Goal: Transaction & Acquisition: Purchase product/service

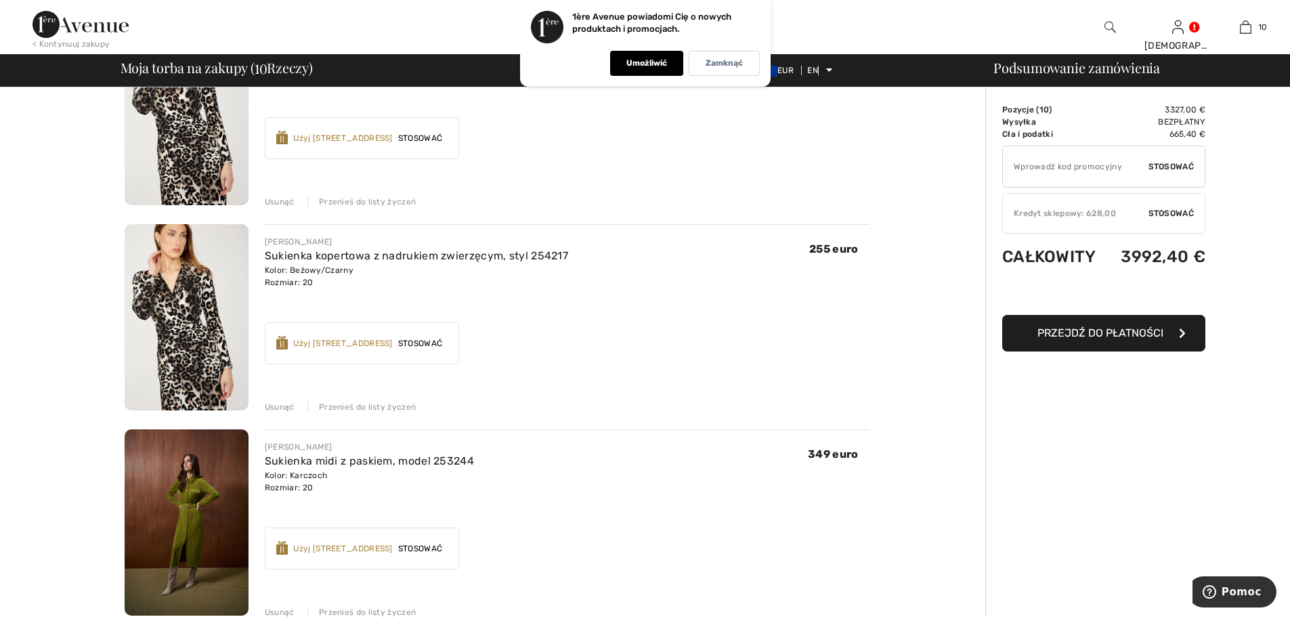
scroll to position [1016, 0]
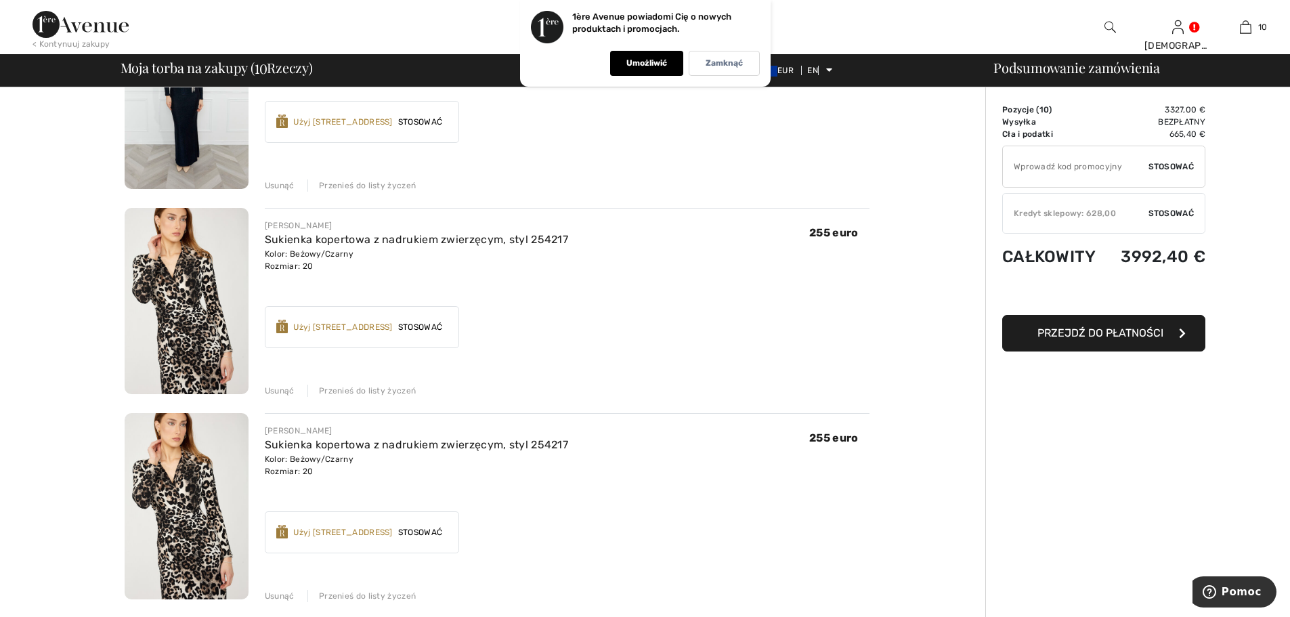
click at [287, 393] on font "Usunąć" at bounding box center [280, 390] width 30 height 9
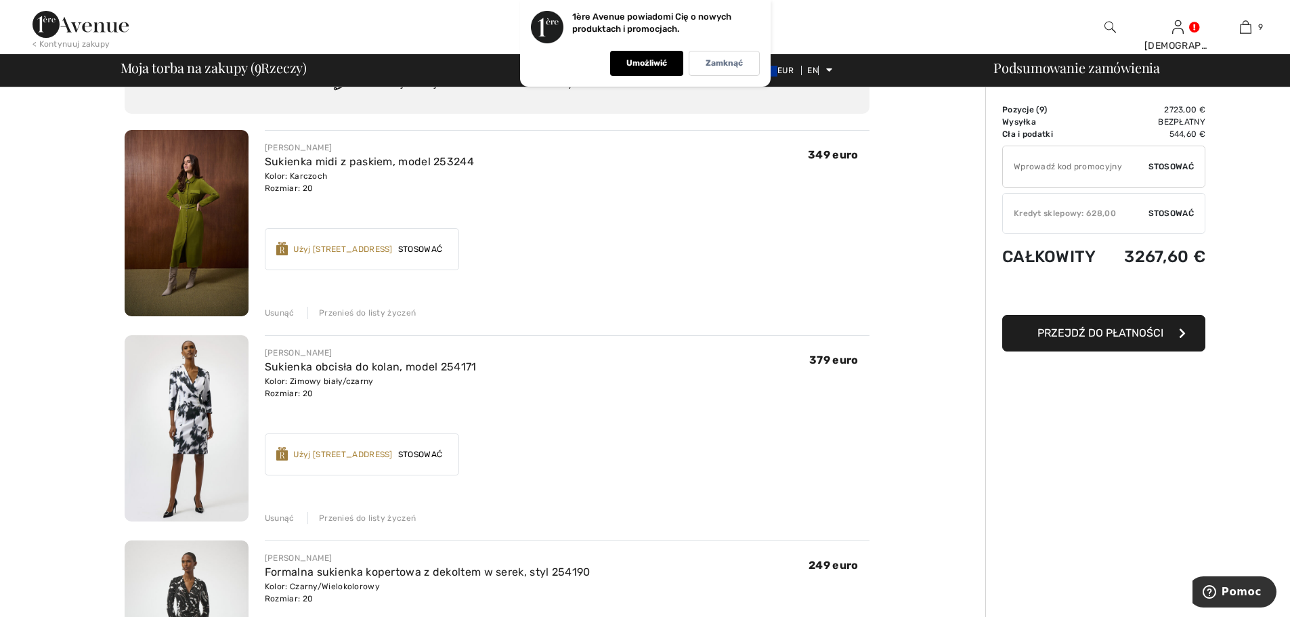
scroll to position [68, 0]
click at [276, 309] on font "Usunąć" at bounding box center [280, 313] width 30 height 9
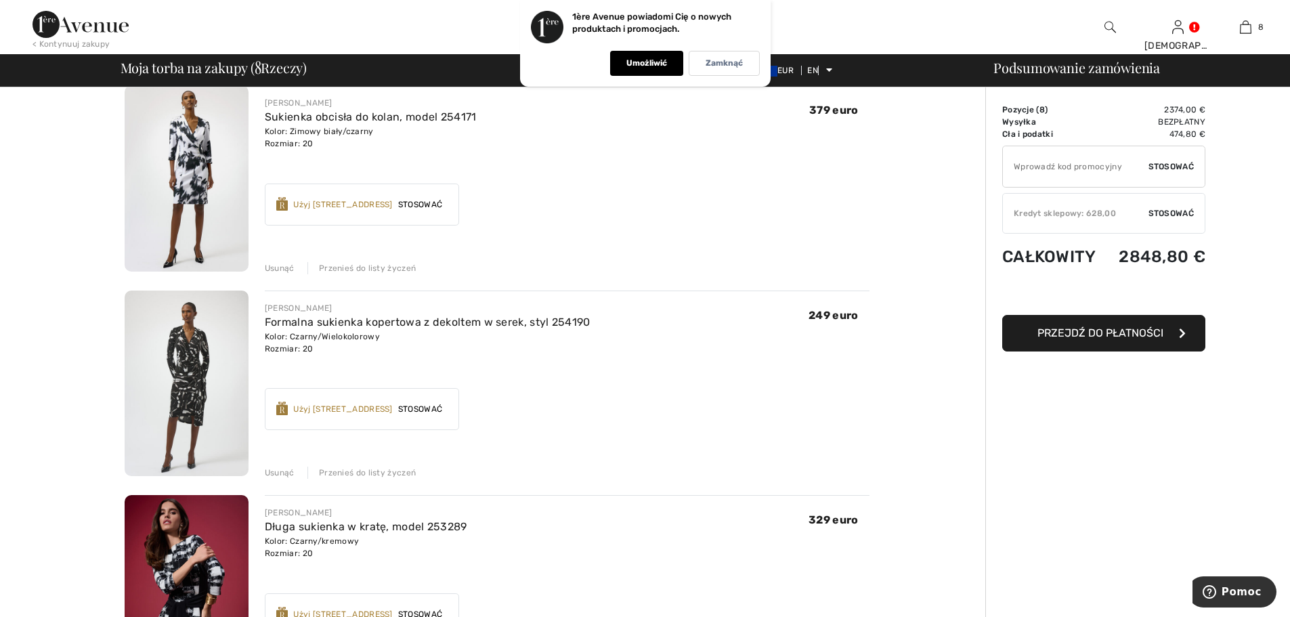
scroll to position [203, 0]
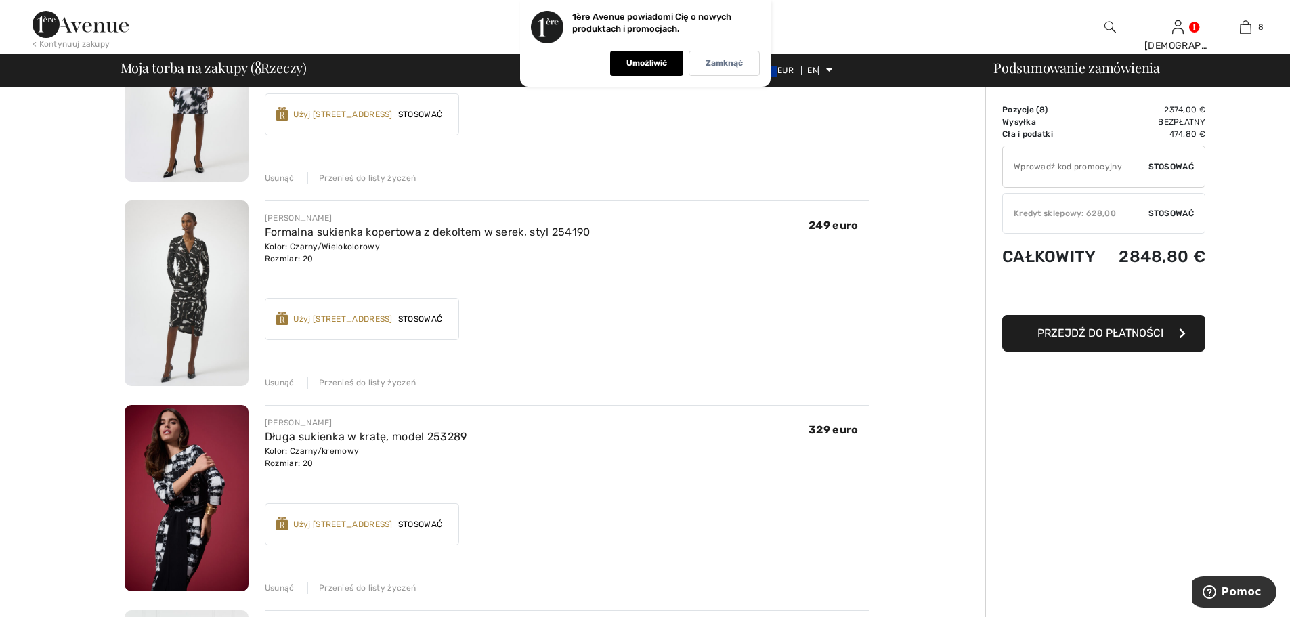
click at [270, 178] on font "Usunąć" at bounding box center [280, 177] width 30 height 9
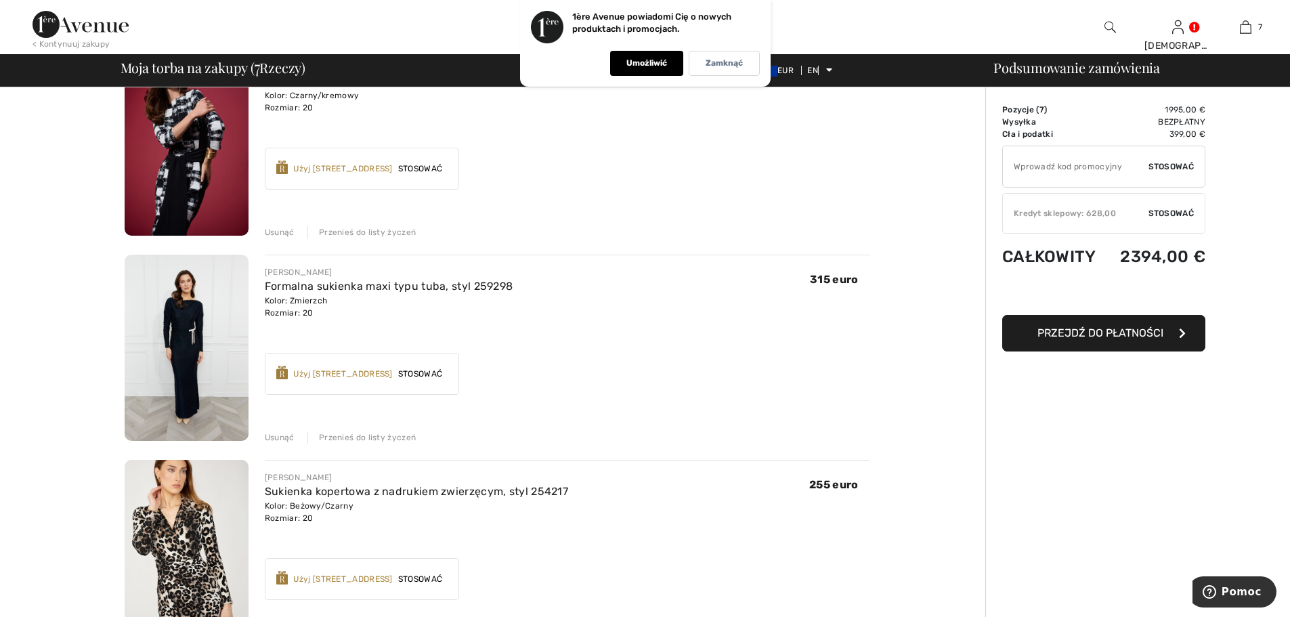
scroll to position [458, 0]
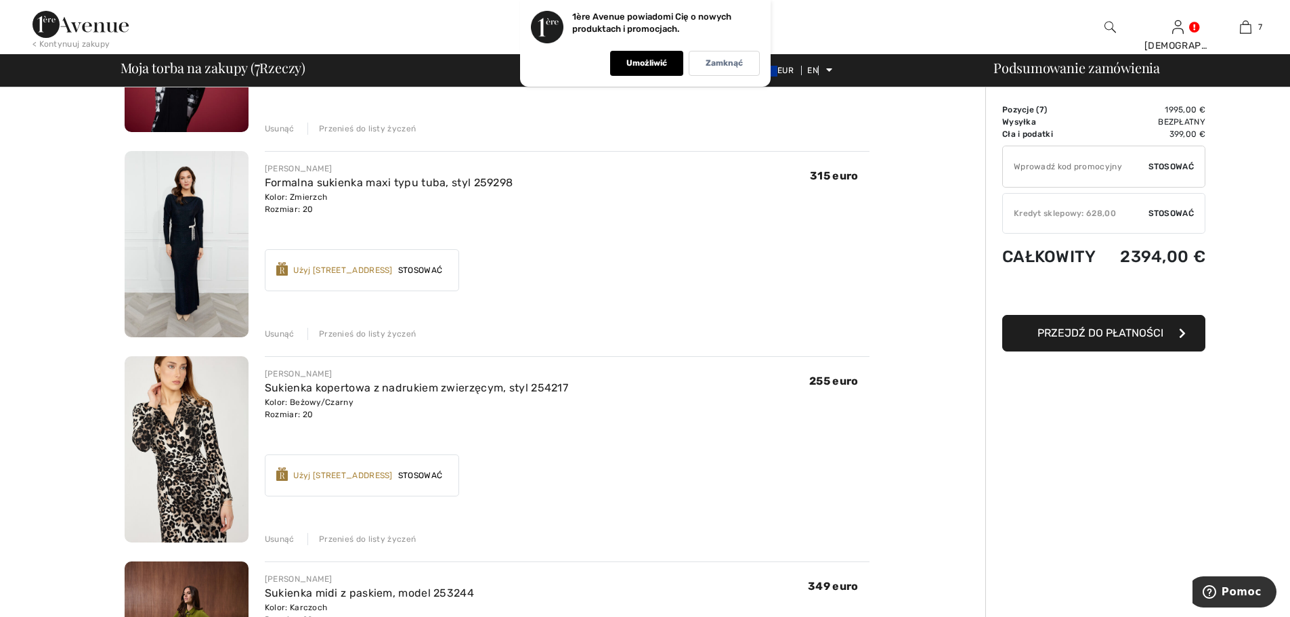
click at [280, 330] on font "Usunąć" at bounding box center [280, 333] width 30 height 9
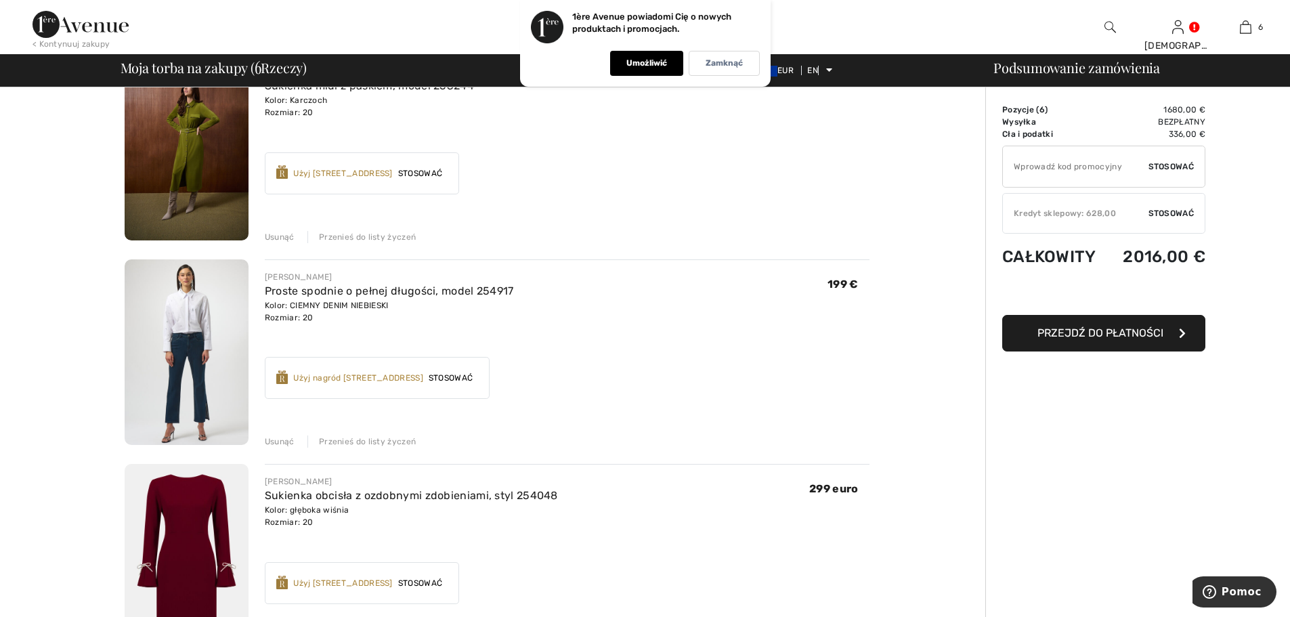
scroll to position [932, 0]
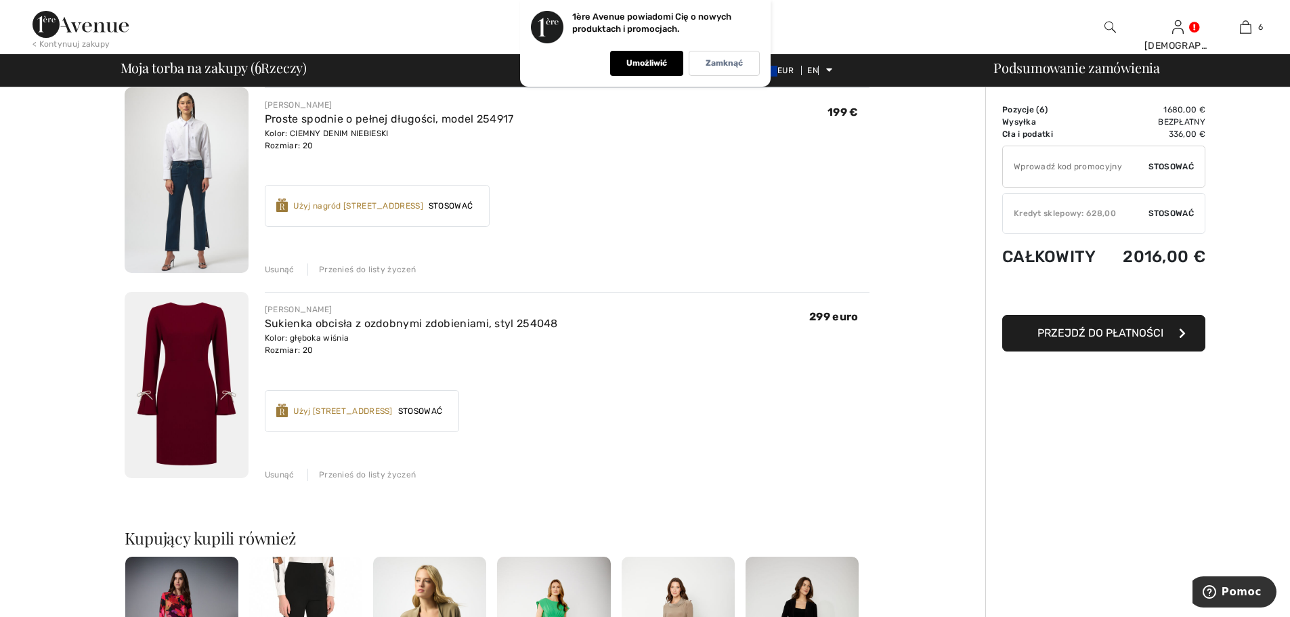
click at [276, 267] on font "Usunąć" at bounding box center [280, 269] width 30 height 9
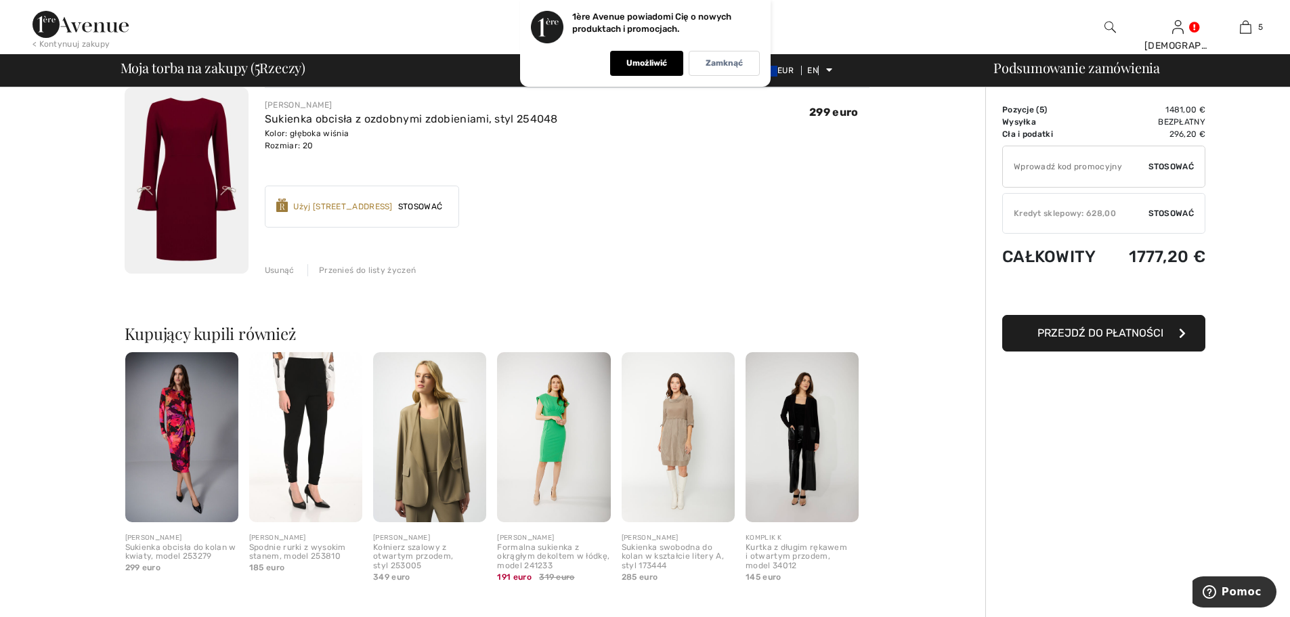
click at [288, 268] on font "Usunąć" at bounding box center [280, 269] width 30 height 9
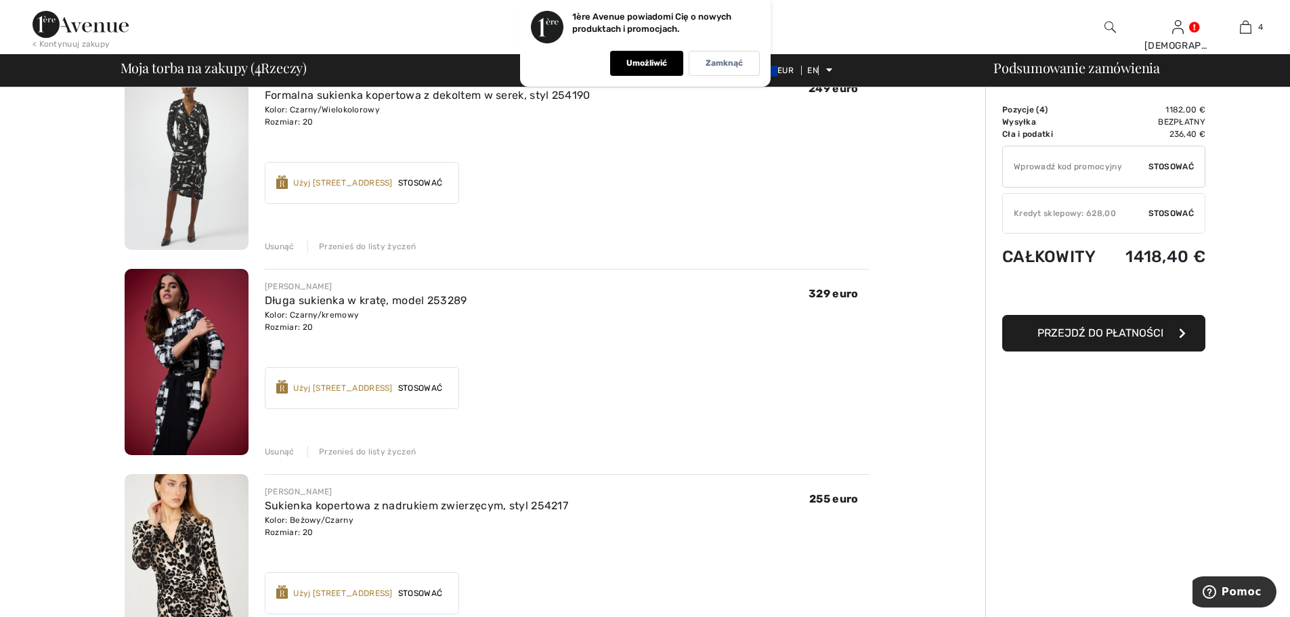
scroll to position [135, 0]
click at [212, 380] on img at bounding box center [187, 361] width 124 height 186
click at [197, 334] on img at bounding box center [187, 361] width 124 height 186
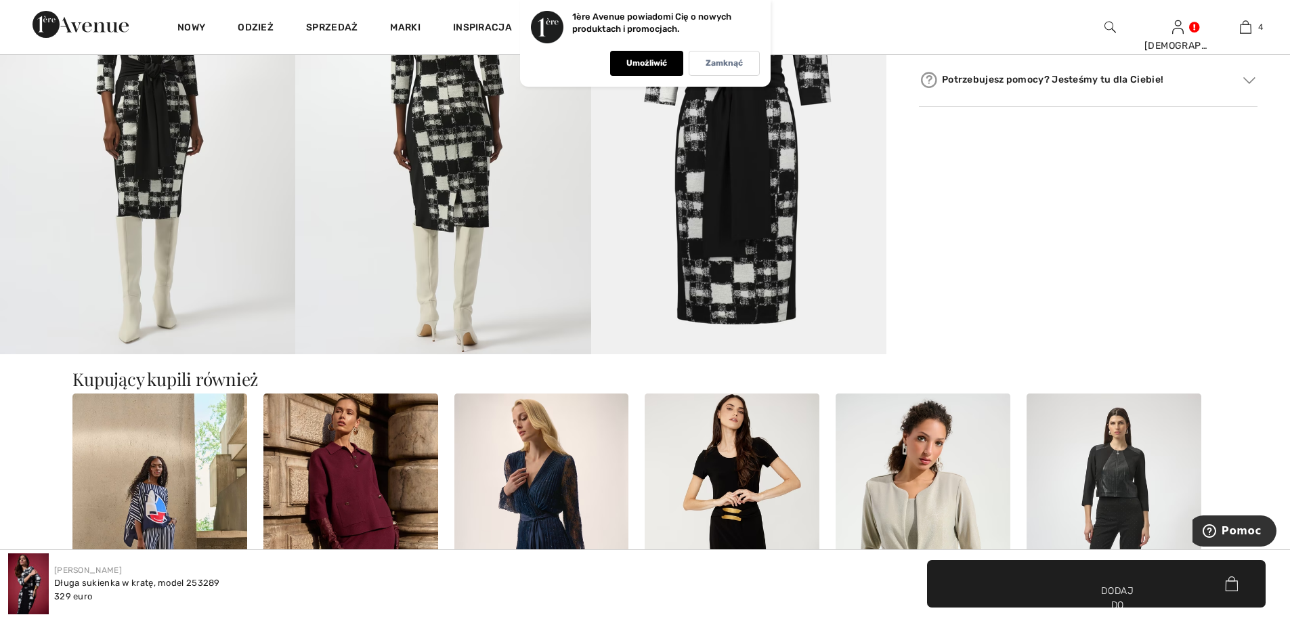
scroll to position [880, 0]
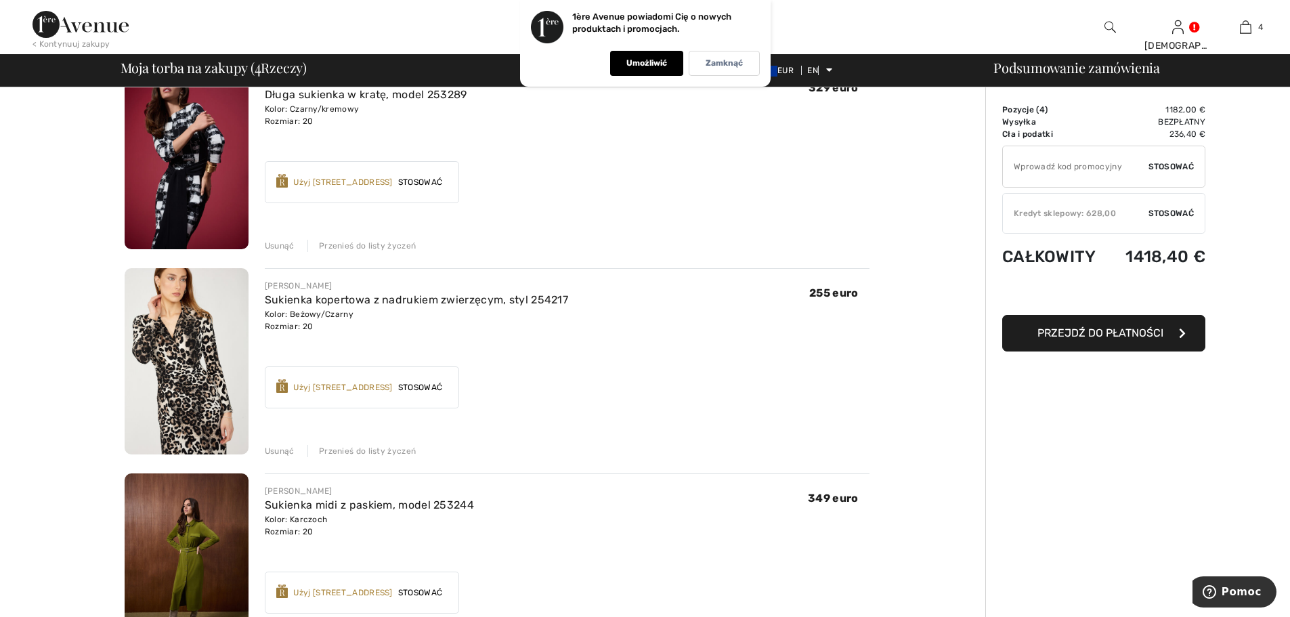
click at [280, 248] on font "Usunąć" at bounding box center [280, 245] width 30 height 9
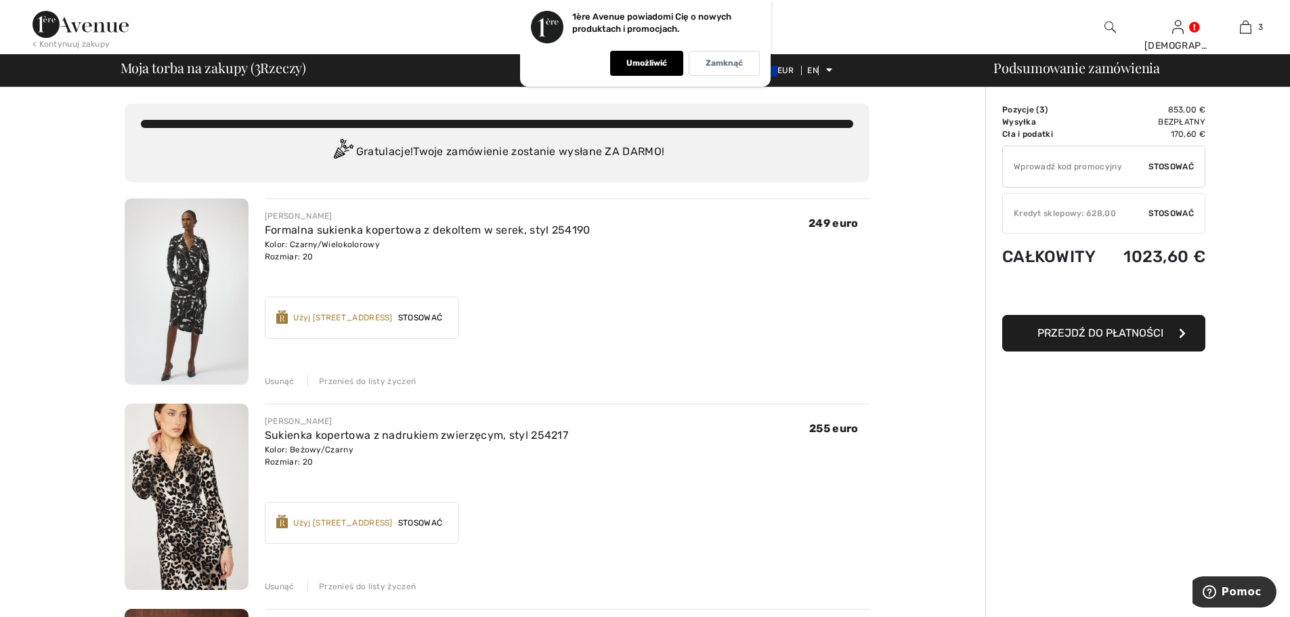
click at [207, 279] on img at bounding box center [187, 291] width 124 height 186
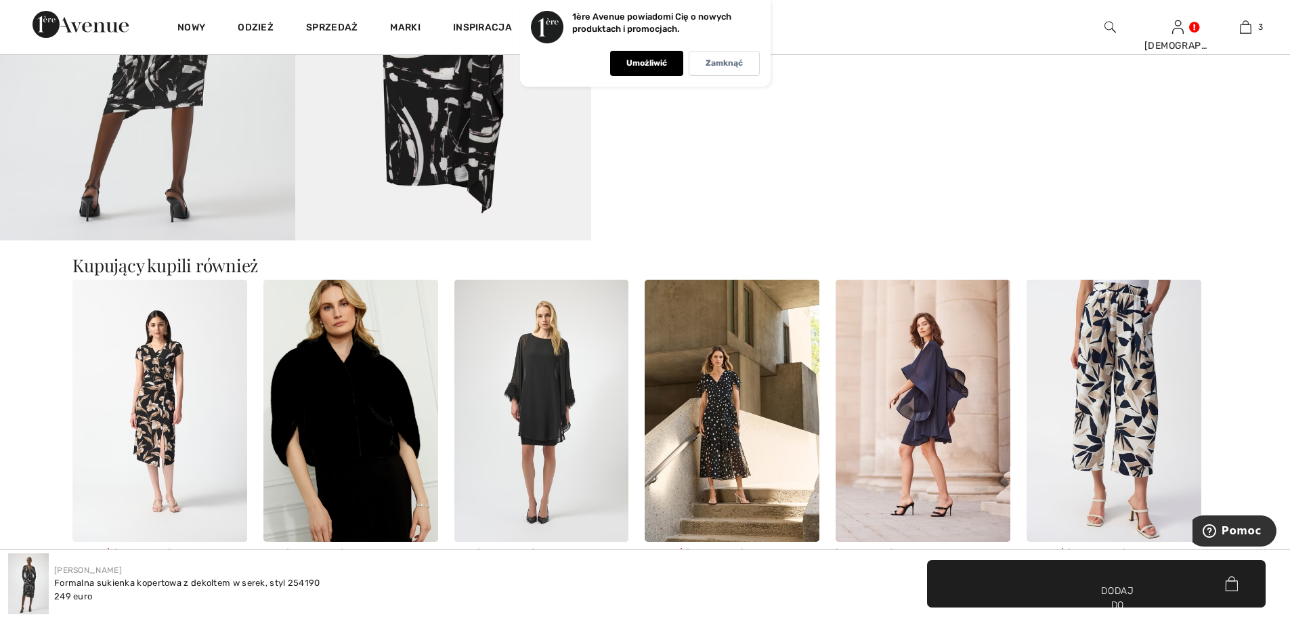
scroll to position [1219, 0]
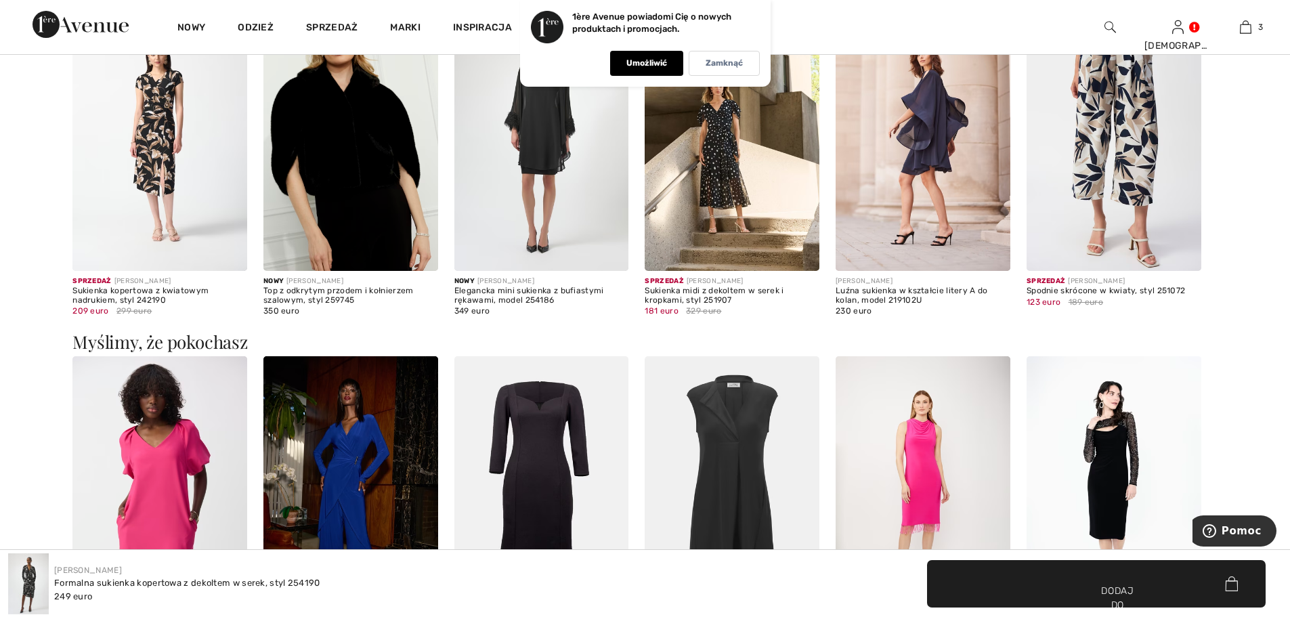
click at [954, 147] on img at bounding box center [923, 140] width 175 height 262
click at [938, 165] on img at bounding box center [923, 140] width 175 height 262
click at [937, 150] on img at bounding box center [923, 140] width 175 height 262
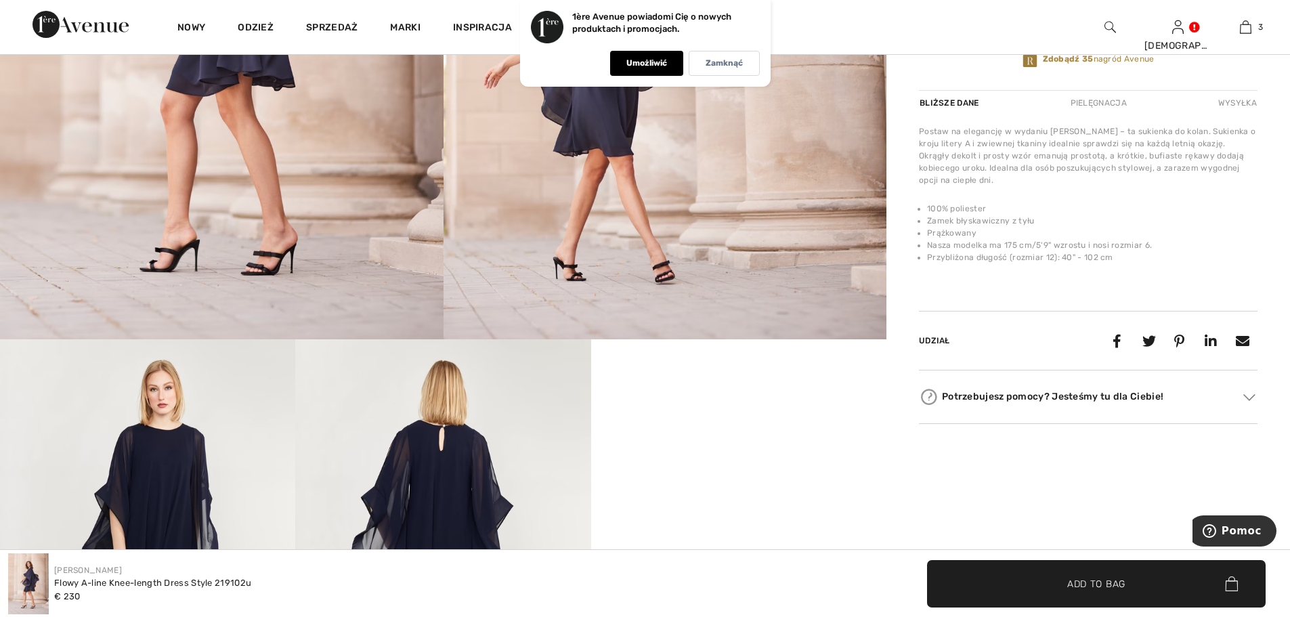
scroll to position [745, 0]
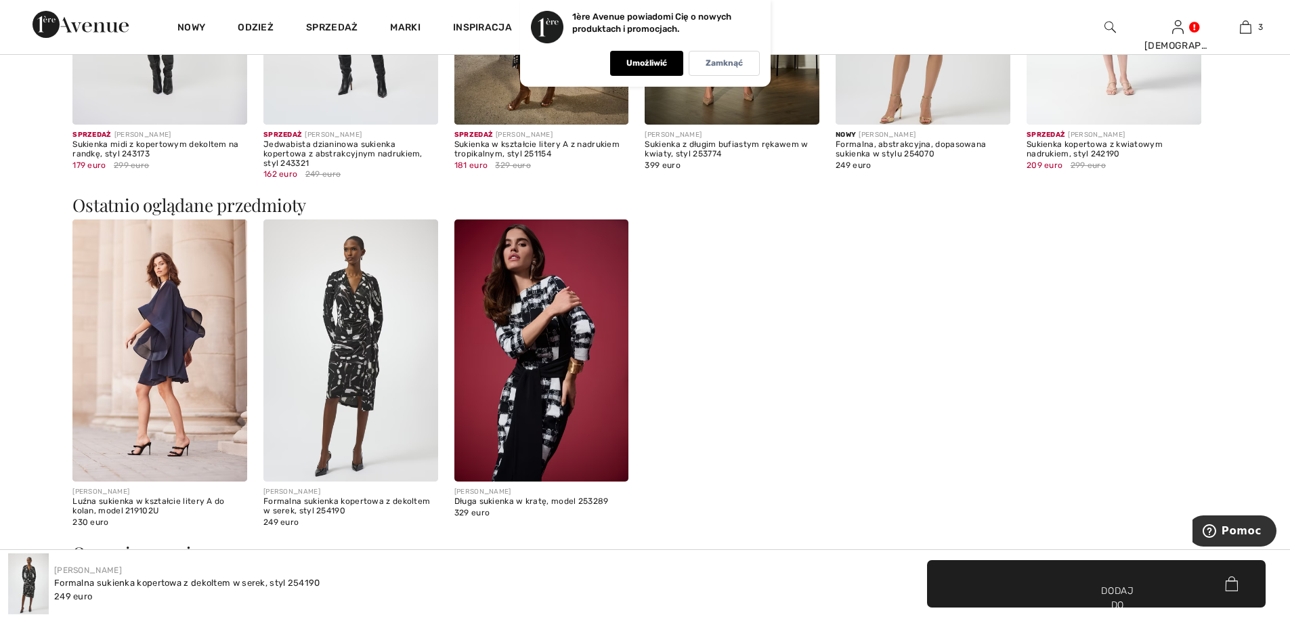
scroll to position [1761, 0]
